Goal: Task Accomplishment & Management: Use online tool/utility

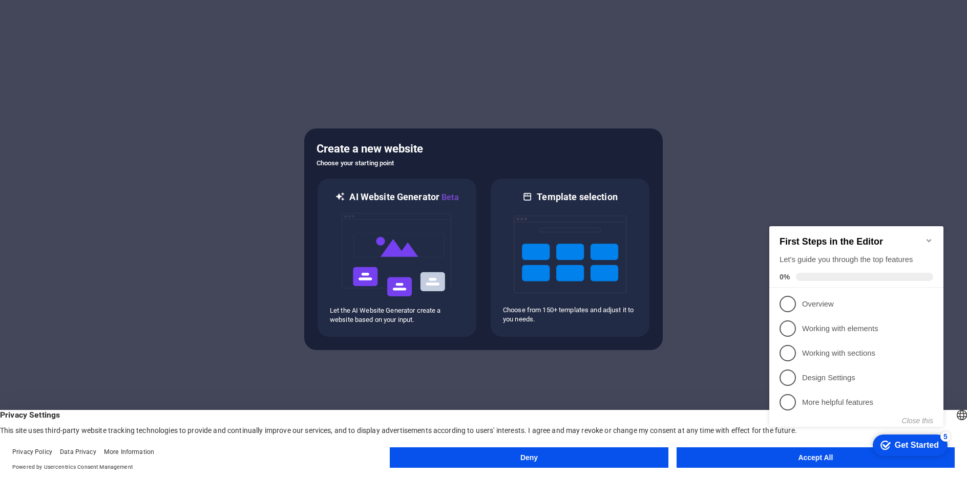
click div "checkmark Get Started 5 First Steps in the Editor Let's guide you through the t…"
click at [931, 237] on icon "Minimize checklist" at bounding box center [929, 241] width 8 height 8
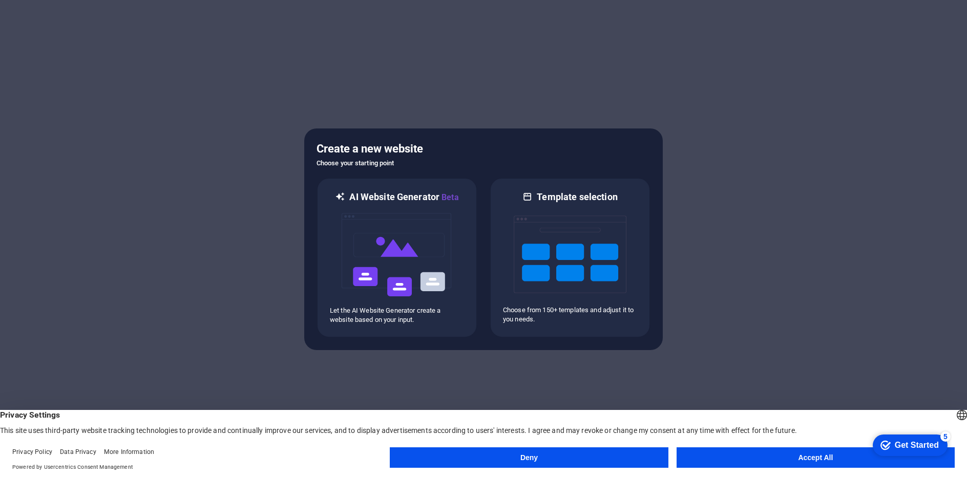
click div "checkmark Get Started 5 First Steps in the Editor Let's guide you through the t…"
click at [762, 463] on button "Accept All" at bounding box center [815, 457] width 278 height 20
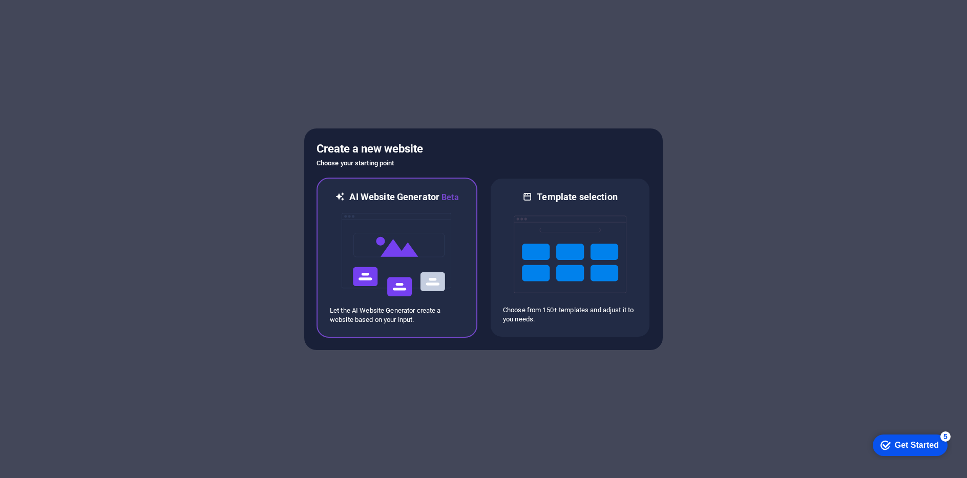
click at [357, 251] on img at bounding box center [396, 255] width 113 height 102
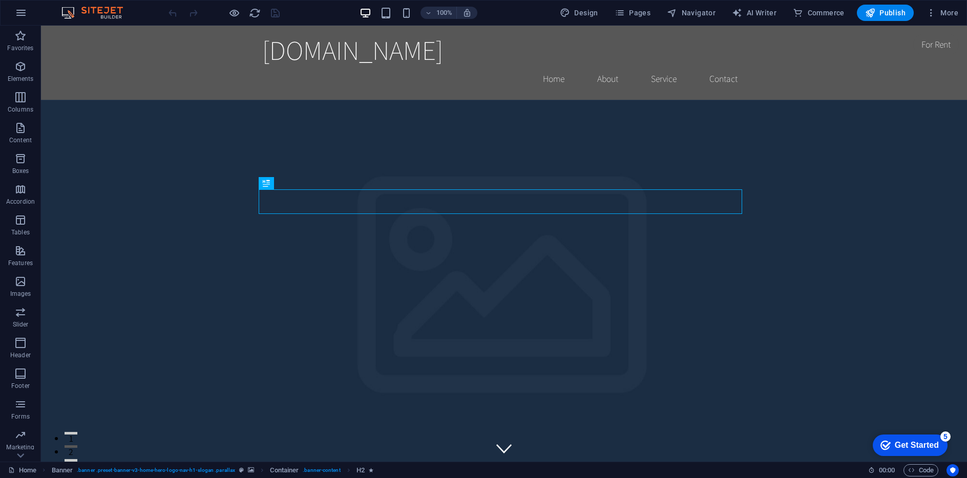
click at [60, 12] on img at bounding box center [97, 13] width 77 height 12
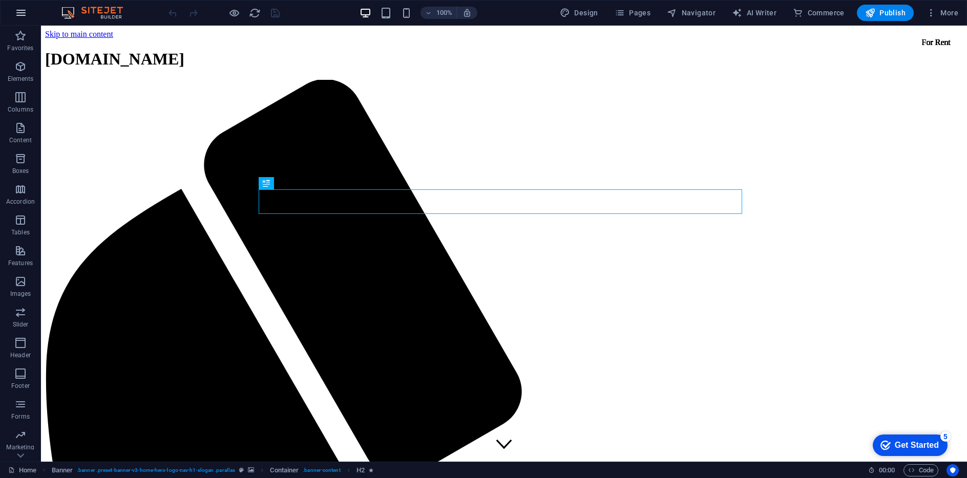
click at [19, 13] on icon "button" at bounding box center [21, 13] width 12 height 12
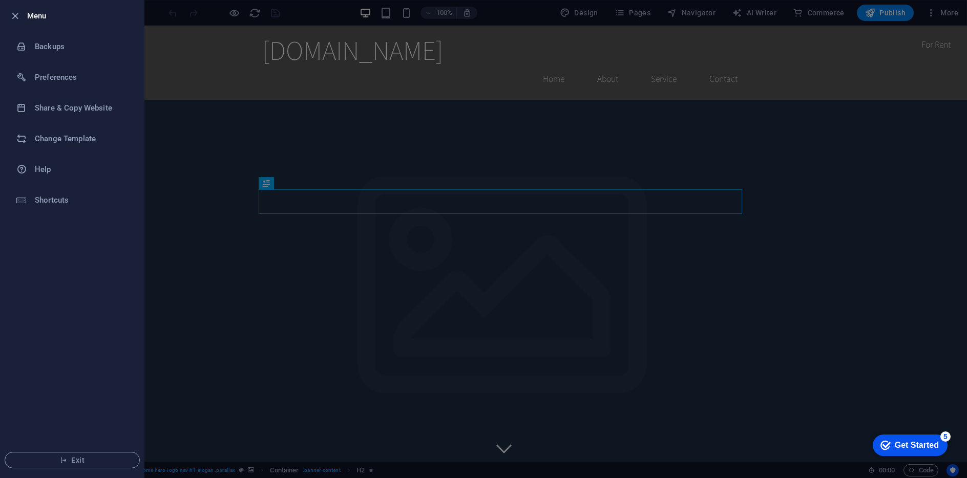
click at [19, 13] on icon "button" at bounding box center [15, 16] width 12 height 12
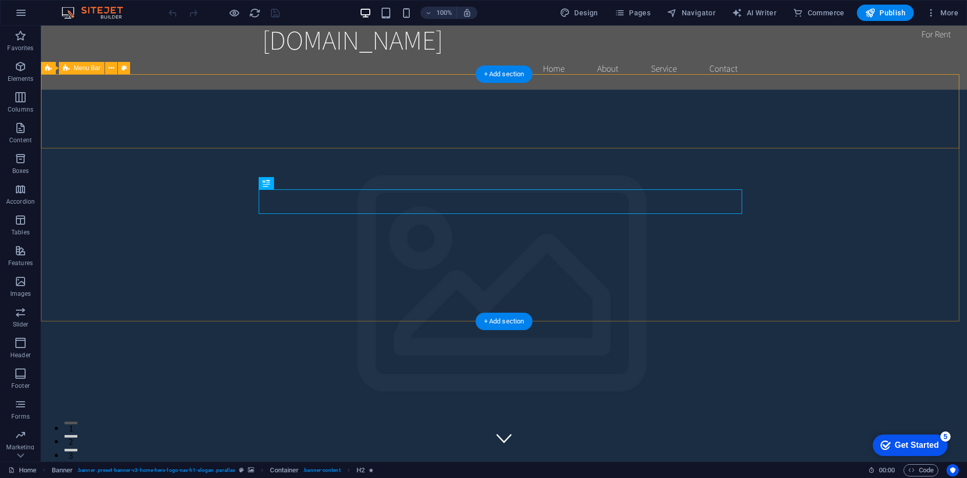
scroll to position [23, 0]
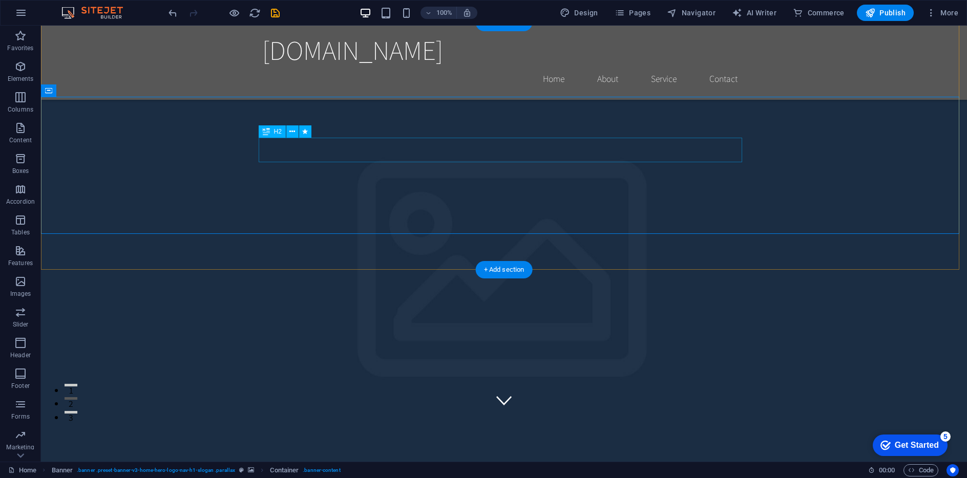
scroll to position [66, 0]
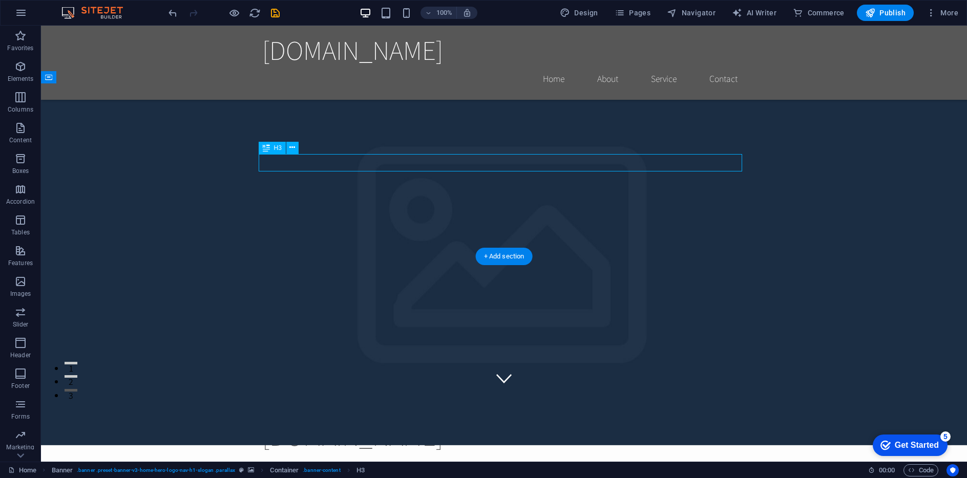
scroll to position [72, 0]
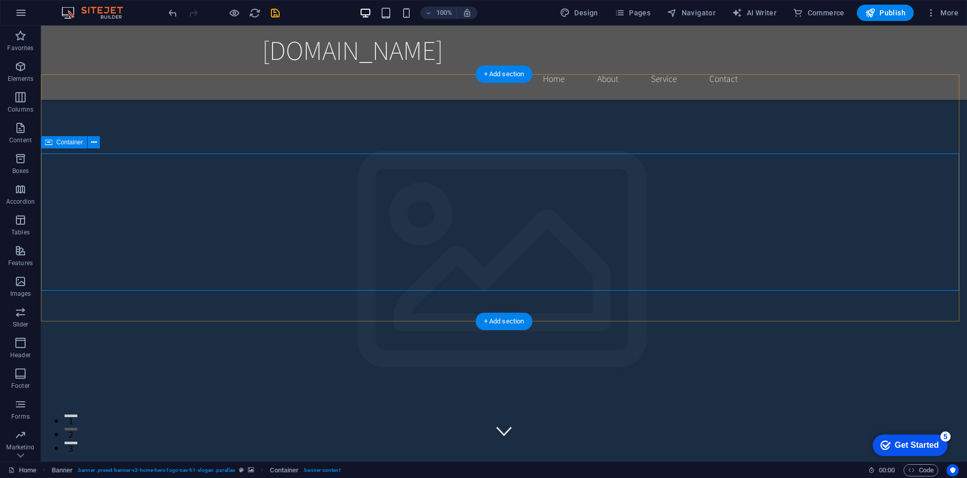
scroll to position [0, 0]
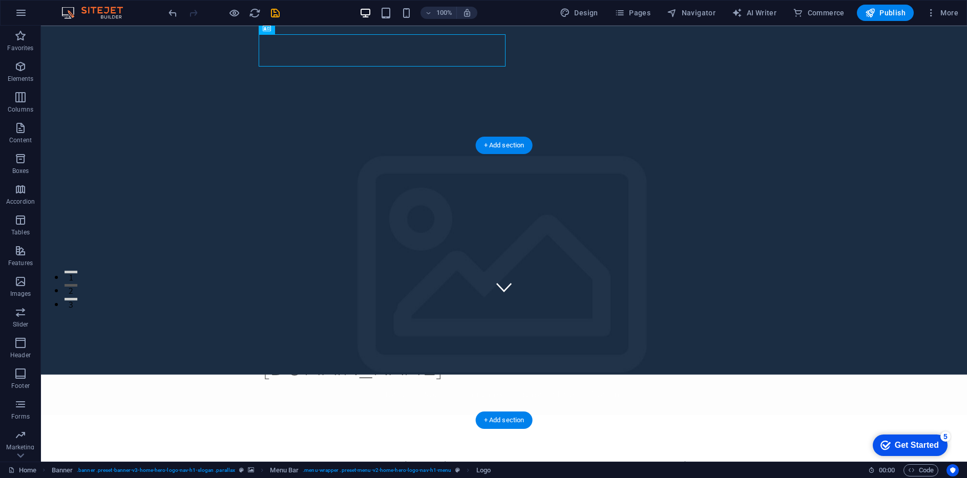
scroll to position [4, 0]
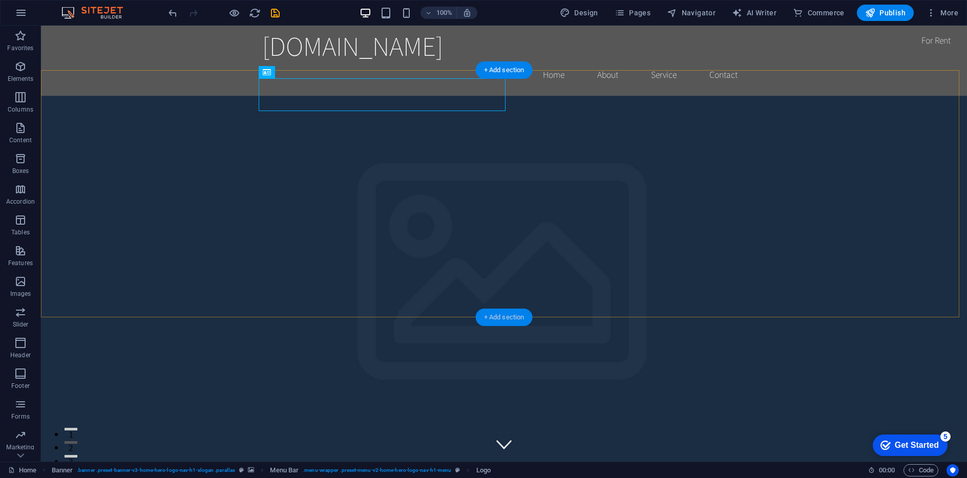
click at [508, 320] on div "+ Add section" at bounding box center [504, 317] width 57 height 17
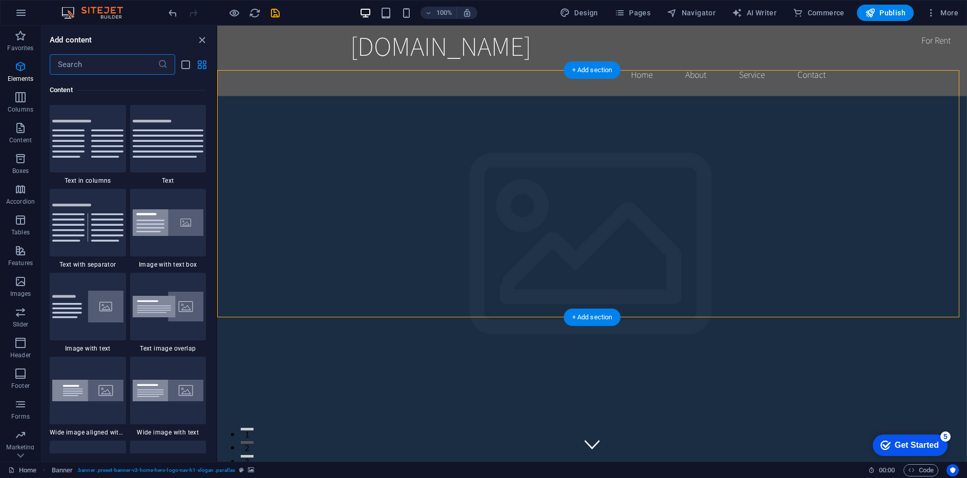
scroll to position [1791, 0]
click at [85, 68] on input "text" at bounding box center [104, 64] width 108 height 20
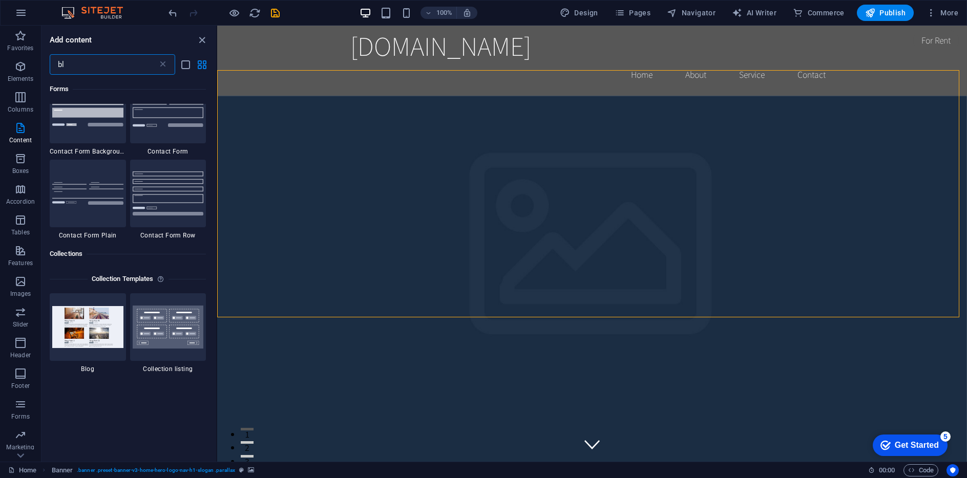
scroll to position [0, 0]
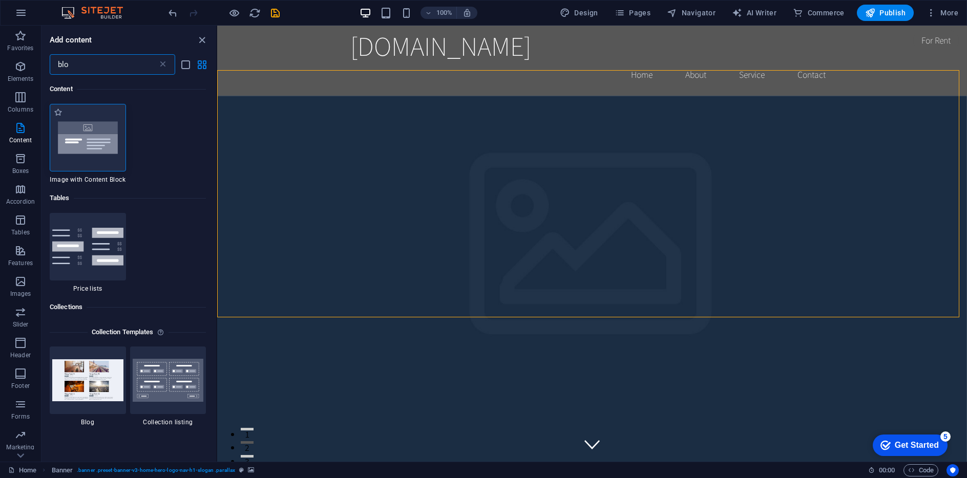
type input "blo"
click at [89, 134] on img at bounding box center [87, 137] width 71 height 47
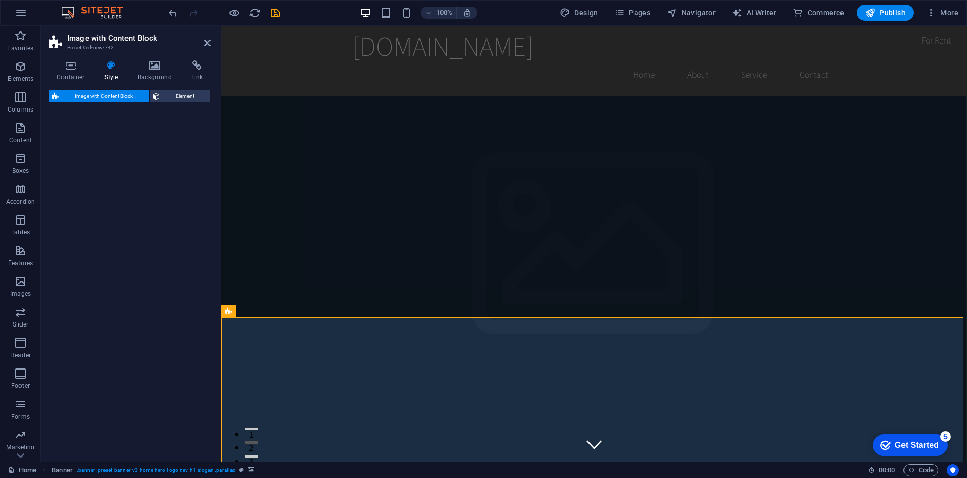
select select "rem"
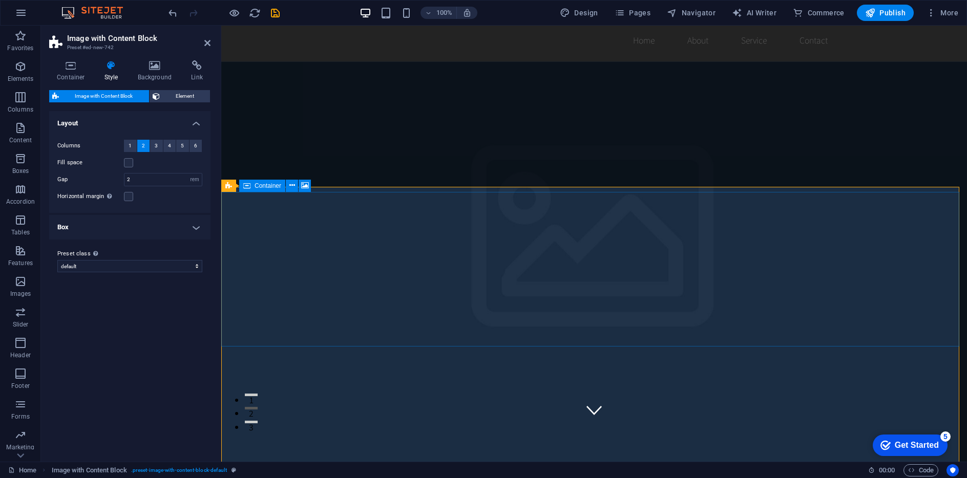
scroll to position [181, 0]
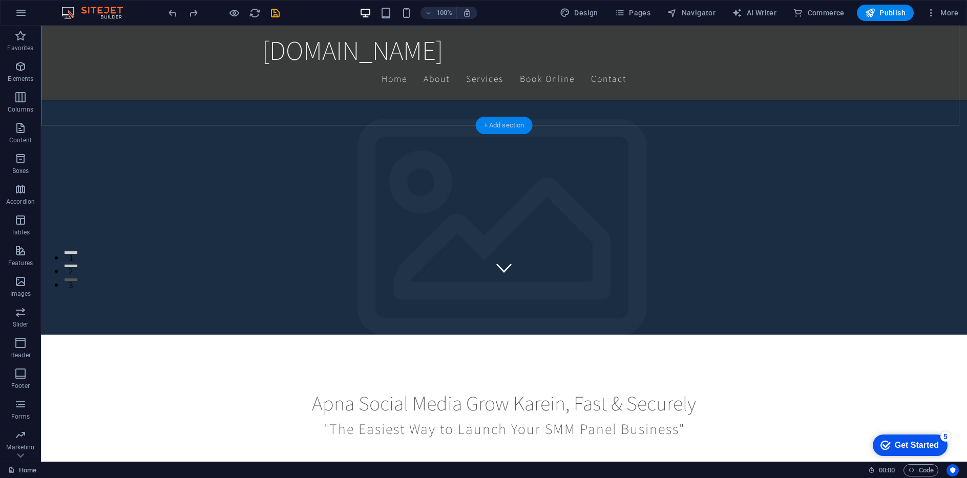
click at [491, 119] on div "+ Add section" at bounding box center [504, 125] width 57 height 17
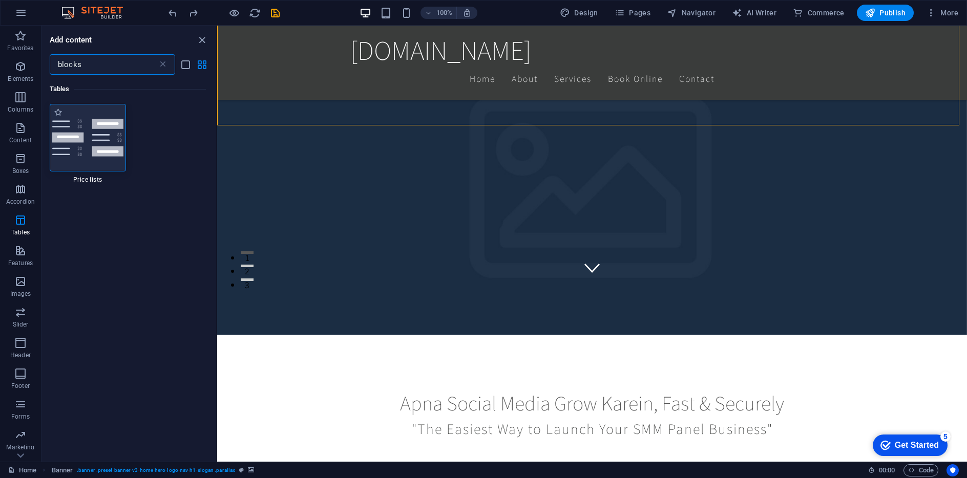
type input "blocks"
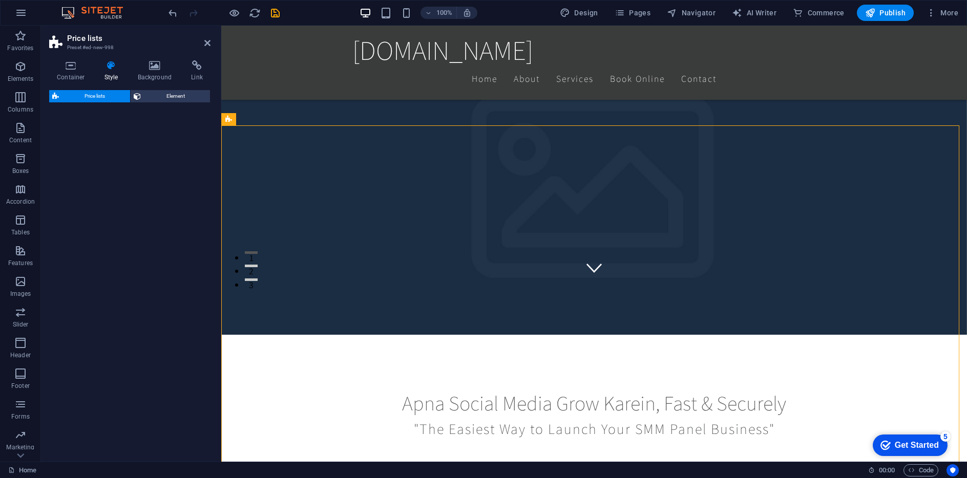
select select "rem"
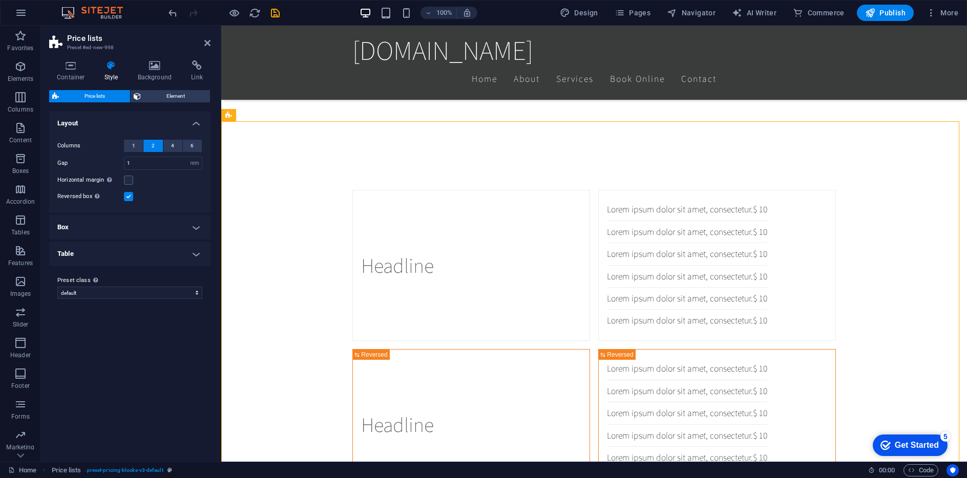
scroll to position [185, 0]
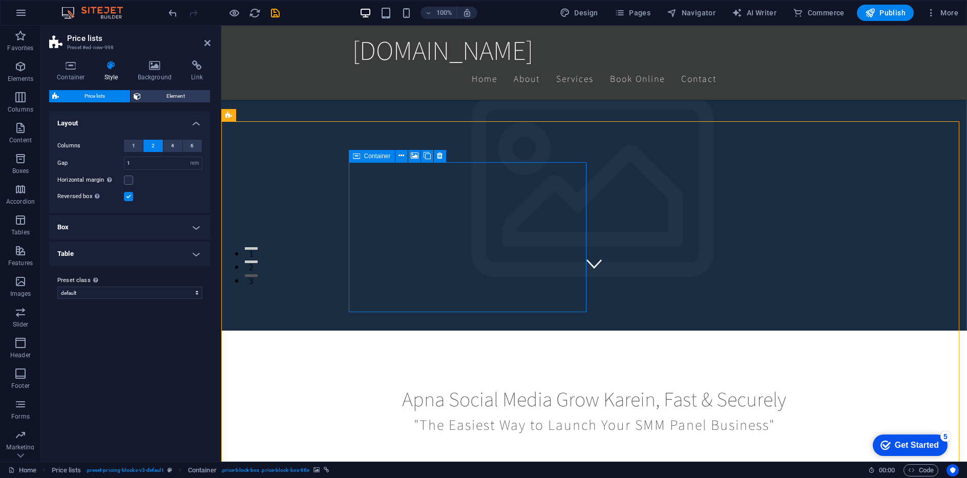
click at [358, 156] on icon at bounding box center [356, 156] width 7 height 12
click at [437, 154] on icon at bounding box center [440, 156] width 6 height 11
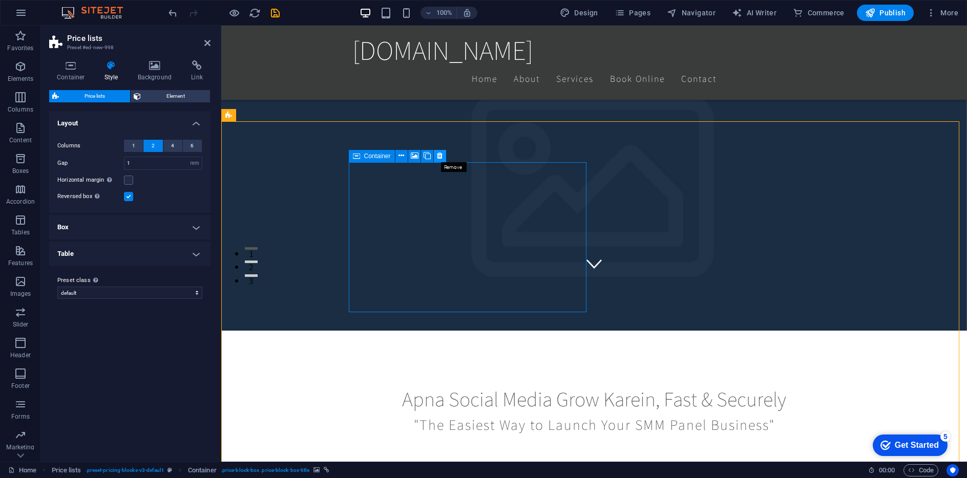
click at [436, 153] on button at bounding box center [440, 156] width 12 height 12
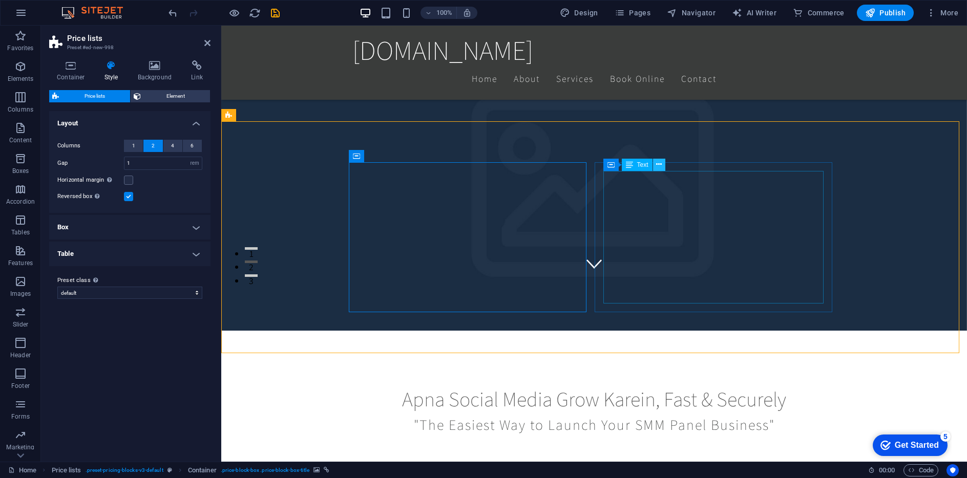
click at [657, 163] on icon at bounding box center [659, 164] width 6 height 11
click at [645, 156] on icon at bounding box center [647, 156] width 6 height 11
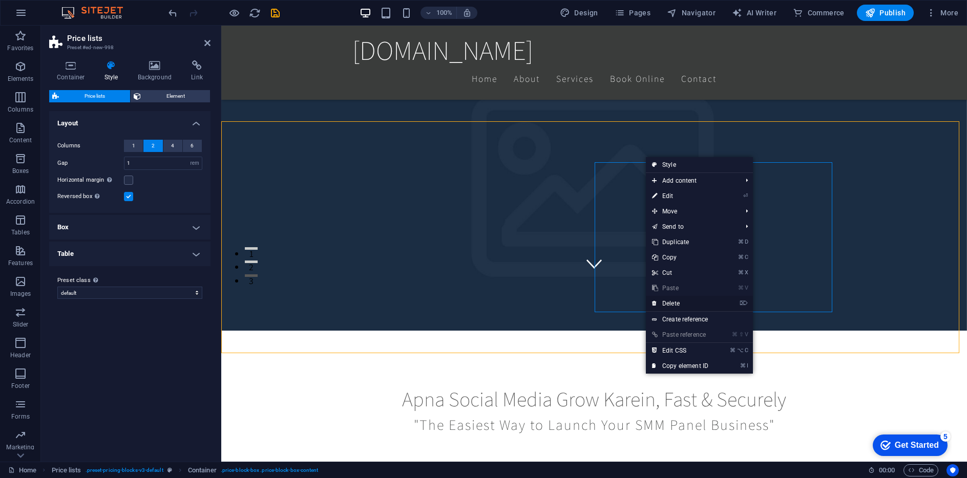
click at [672, 302] on link "⌦ Delete" at bounding box center [680, 303] width 69 height 15
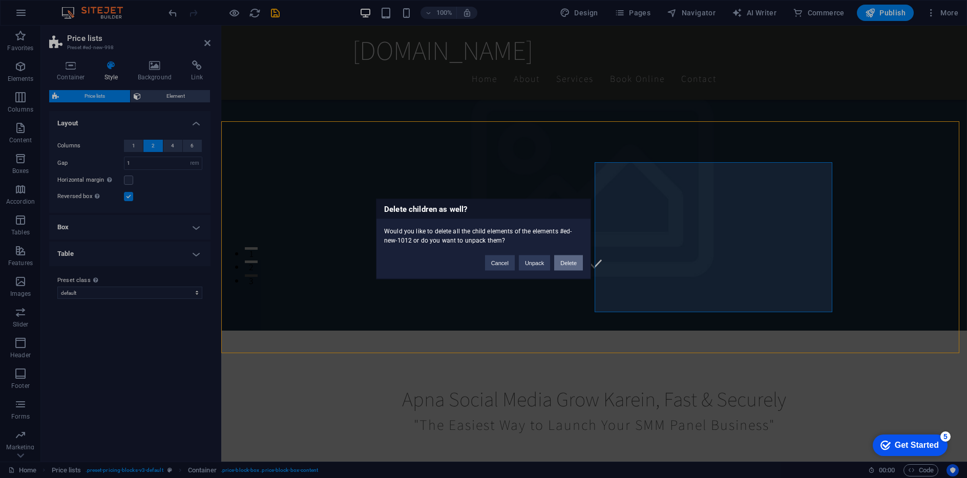
click at [566, 266] on button "Delete" at bounding box center [568, 262] width 29 height 15
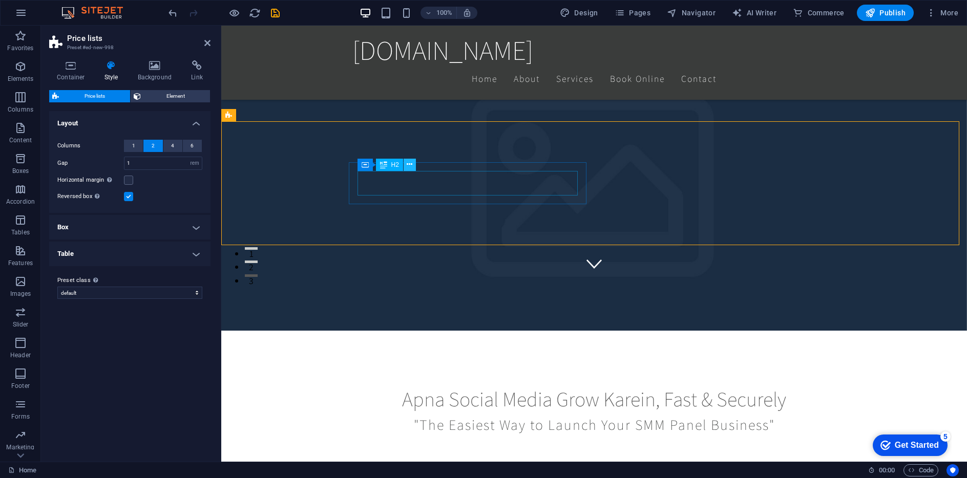
click at [412, 162] on button at bounding box center [409, 165] width 12 height 12
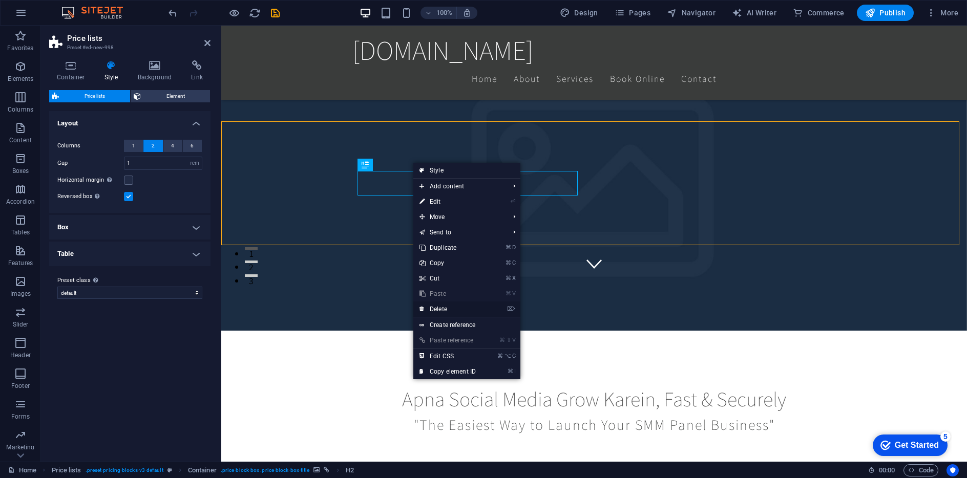
click at [441, 309] on link "⌦ Delete" at bounding box center [447, 309] width 69 height 15
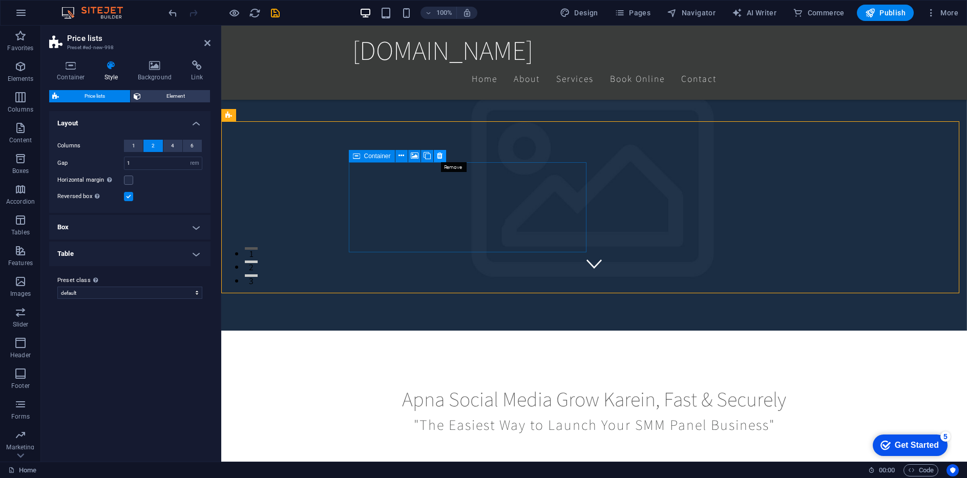
click at [434, 156] on button at bounding box center [440, 156] width 12 height 12
click at [437, 155] on icon at bounding box center [440, 156] width 6 height 11
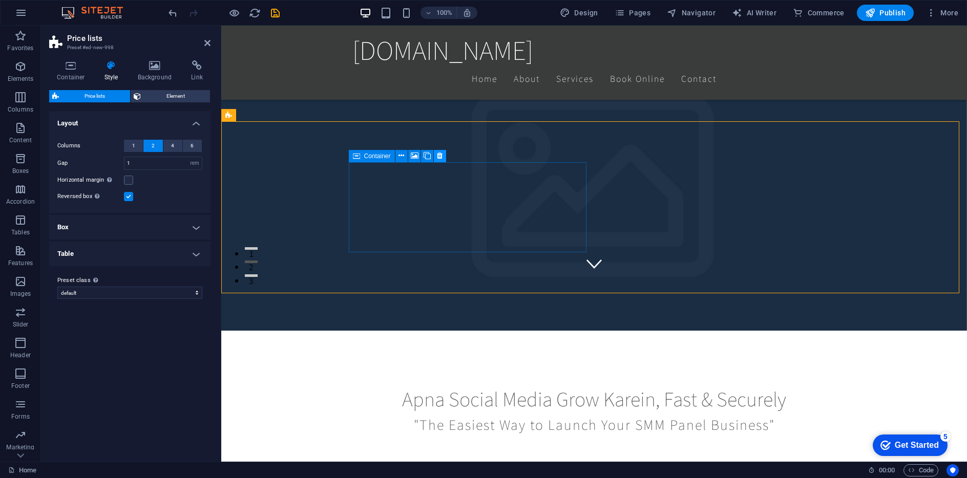
click at [437, 155] on icon at bounding box center [440, 156] width 6 height 11
click at [438, 154] on icon at bounding box center [440, 156] width 6 height 11
click at [399, 155] on icon at bounding box center [401, 156] width 6 height 11
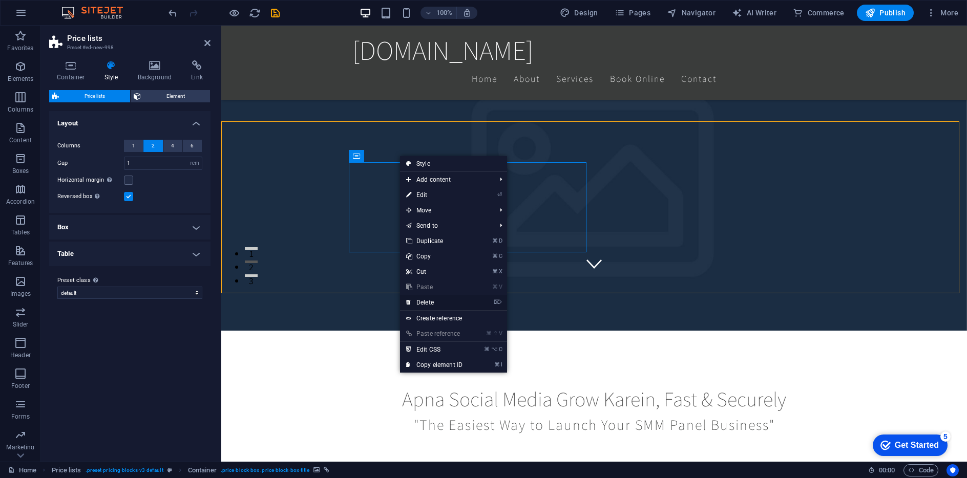
click at [425, 301] on link "⌦ Delete" at bounding box center [434, 302] width 69 height 15
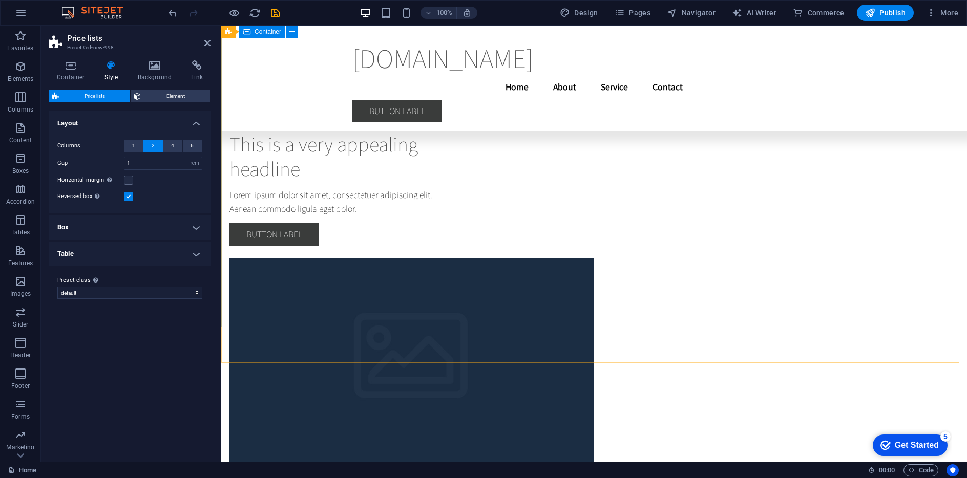
scroll to position [0, 0]
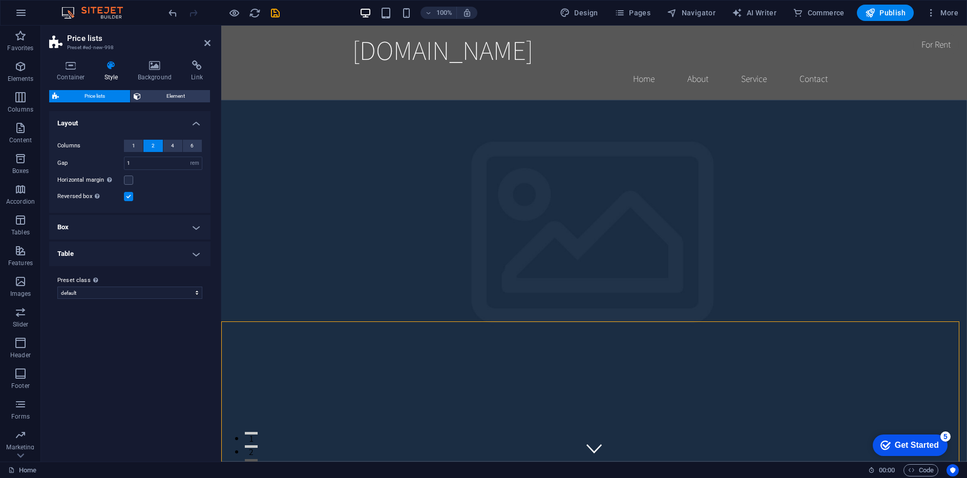
click at [894, 441] on div "Get Started" at bounding box center [916, 445] width 44 height 9
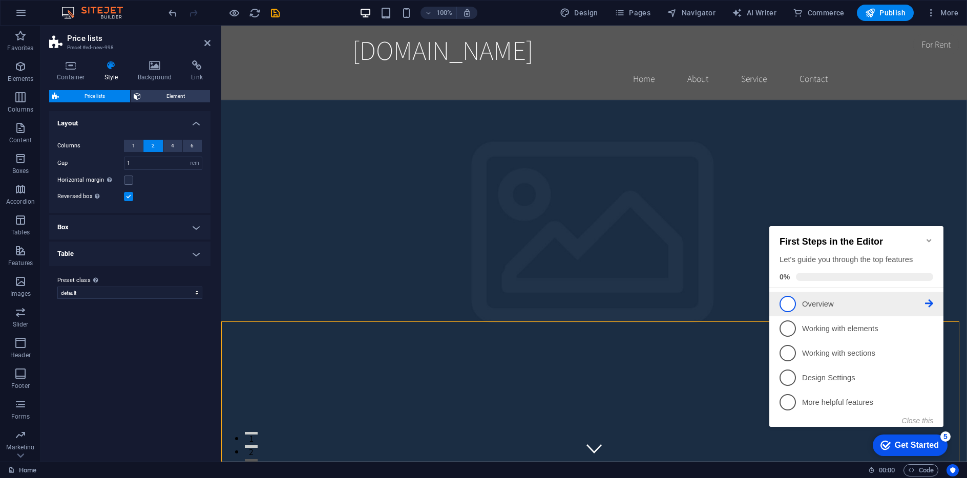
click at [828, 299] on p "Overview - incomplete" at bounding box center [863, 304] width 123 height 11
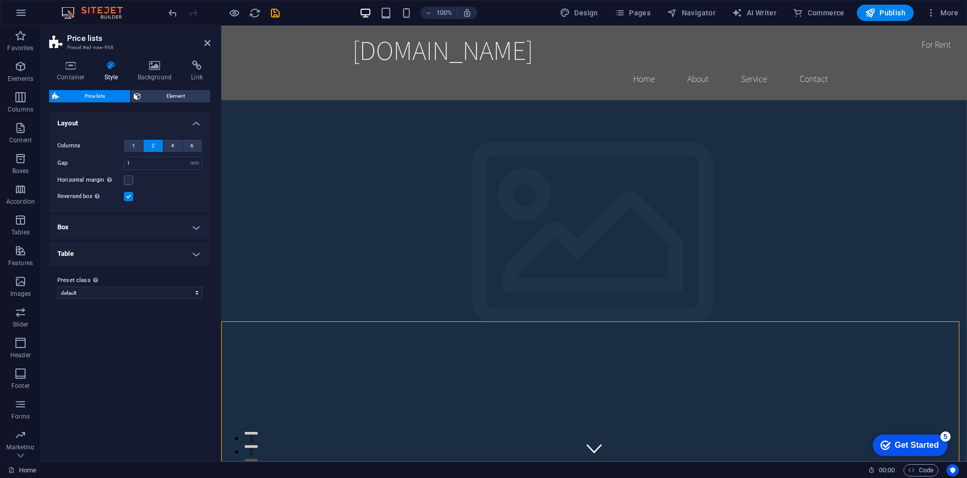
click at [920, 441] on div "Get Started" at bounding box center [916, 445] width 44 height 9
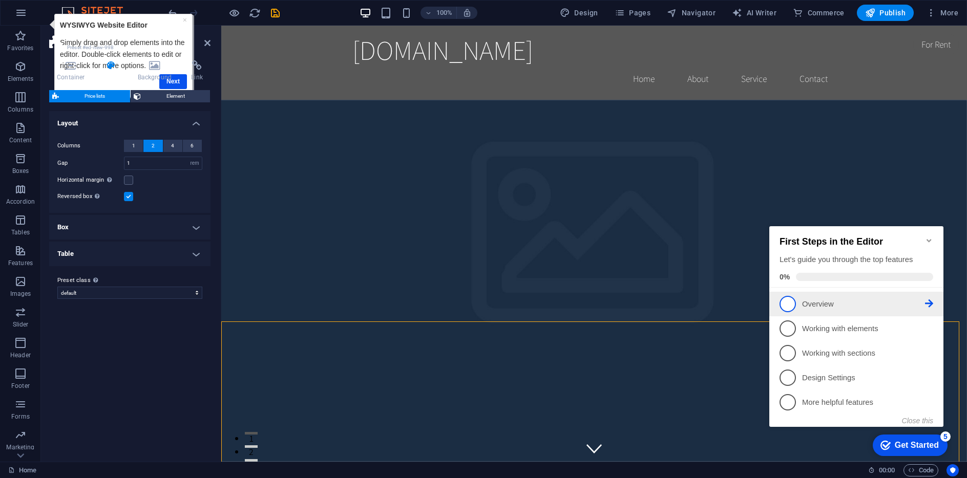
click at [925, 300] on icon at bounding box center [929, 304] width 8 height 8
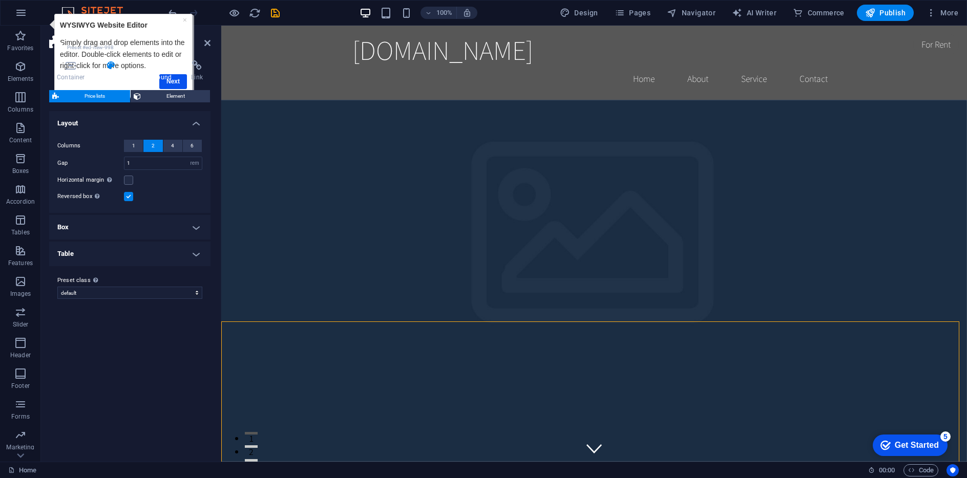
click at [177, 80] on h4 "Background" at bounding box center [157, 71] width 54 height 22
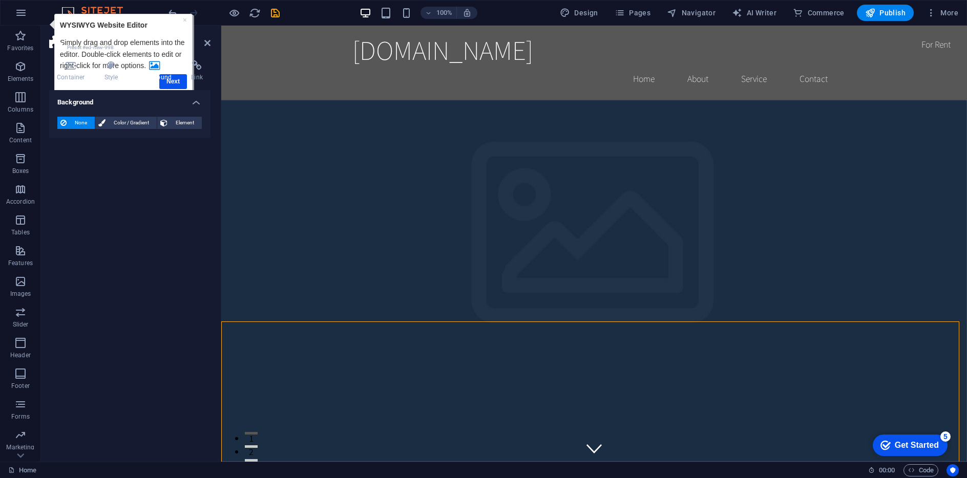
click at [177, 80] on h4 "Background" at bounding box center [157, 71] width 54 height 22
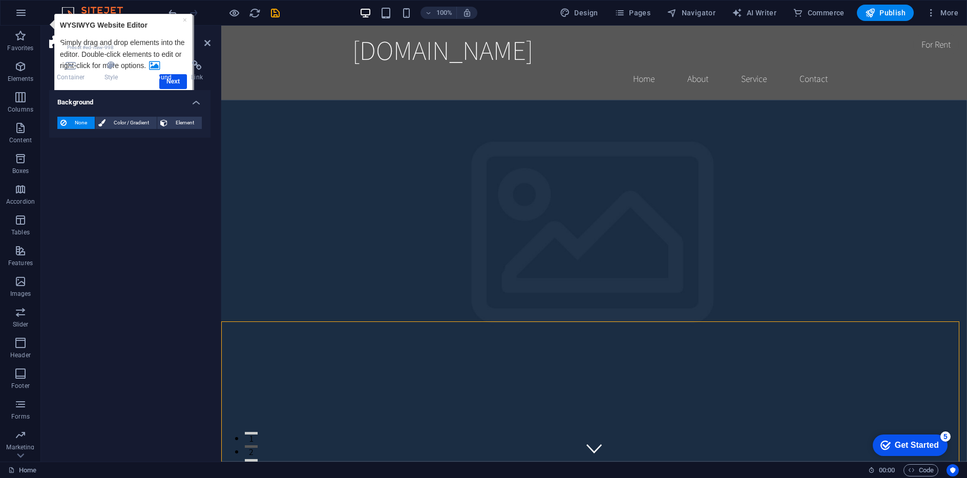
click at [168, 76] on h4 "Background" at bounding box center [157, 71] width 54 height 22
click at [149, 63] on icon at bounding box center [155, 65] width 50 height 10
click at [102, 121] on icon at bounding box center [101, 123] width 7 height 12
click at [166, 127] on icon at bounding box center [163, 123] width 7 height 12
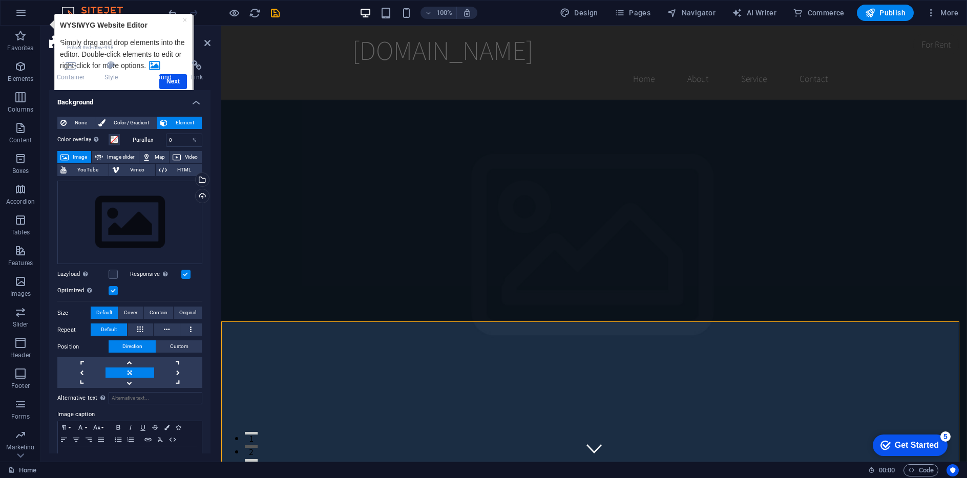
click at [178, 82] on div "Container Style Background Link Size Height Default px rem % vh vw Min. height …" at bounding box center [129, 256] width 161 height 393
click at [162, 74] on h4 "Background" at bounding box center [157, 71] width 54 height 22
click at [925, 438] on div "checkmark Get Started 5" at bounding box center [909, 446] width 75 height 22
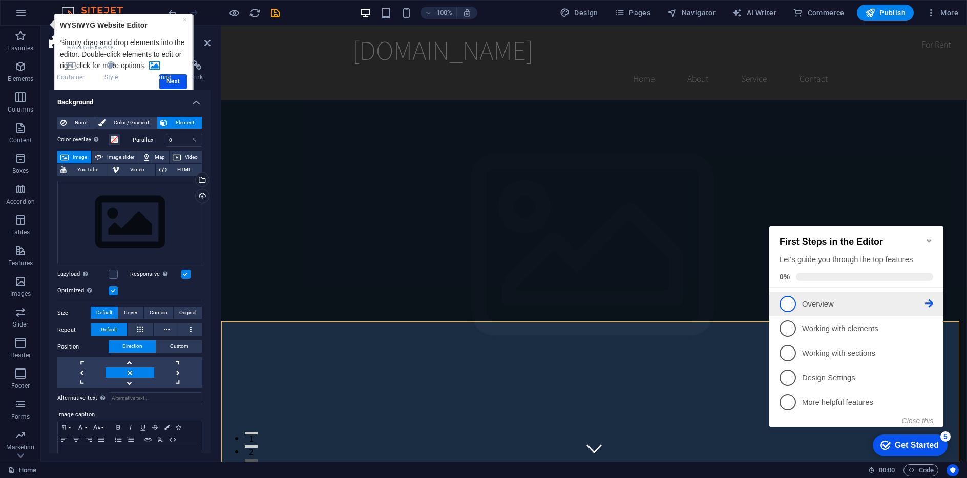
click at [825, 296] on link "1 Overview - incomplete" at bounding box center [856, 304] width 154 height 16
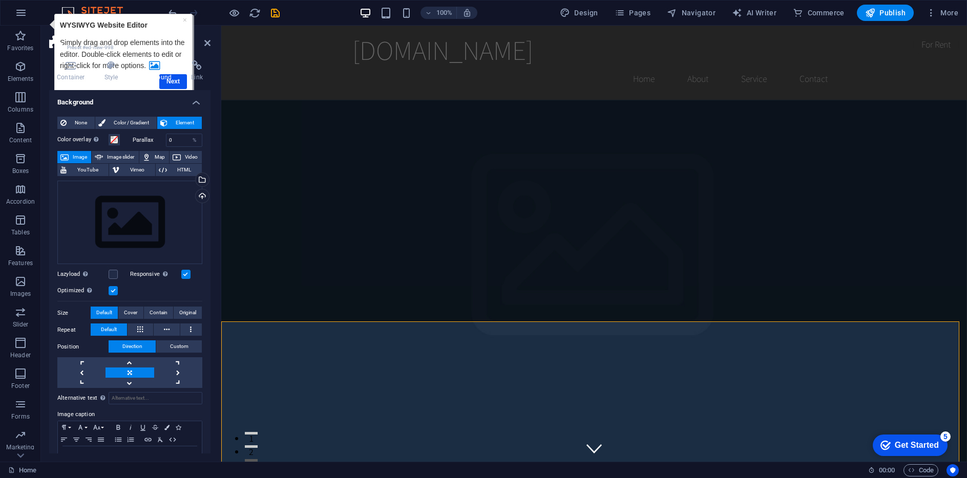
click at [899, 445] on div "Get Started" at bounding box center [916, 445] width 44 height 9
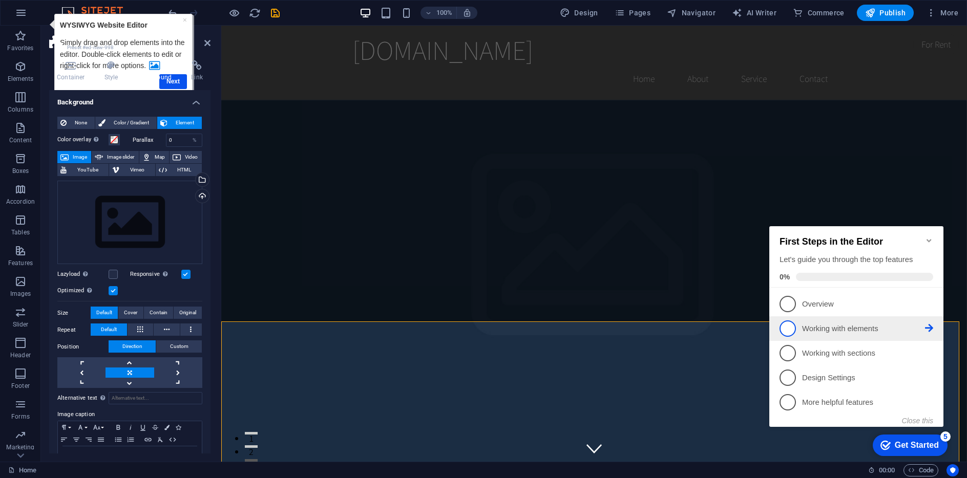
click at [925, 324] on icon at bounding box center [929, 328] width 8 height 8
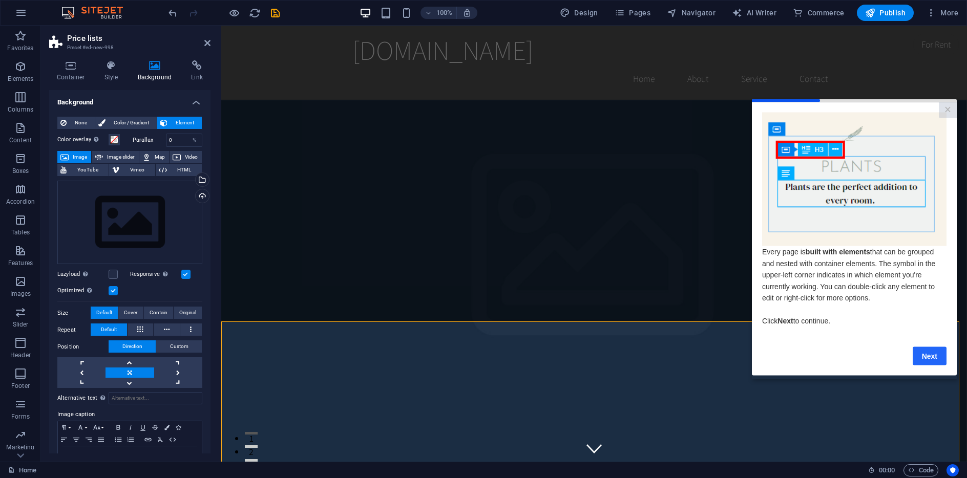
click at [926, 361] on link "Next" at bounding box center [929, 356] width 34 height 18
